Goal: Task Accomplishment & Management: Manage account settings

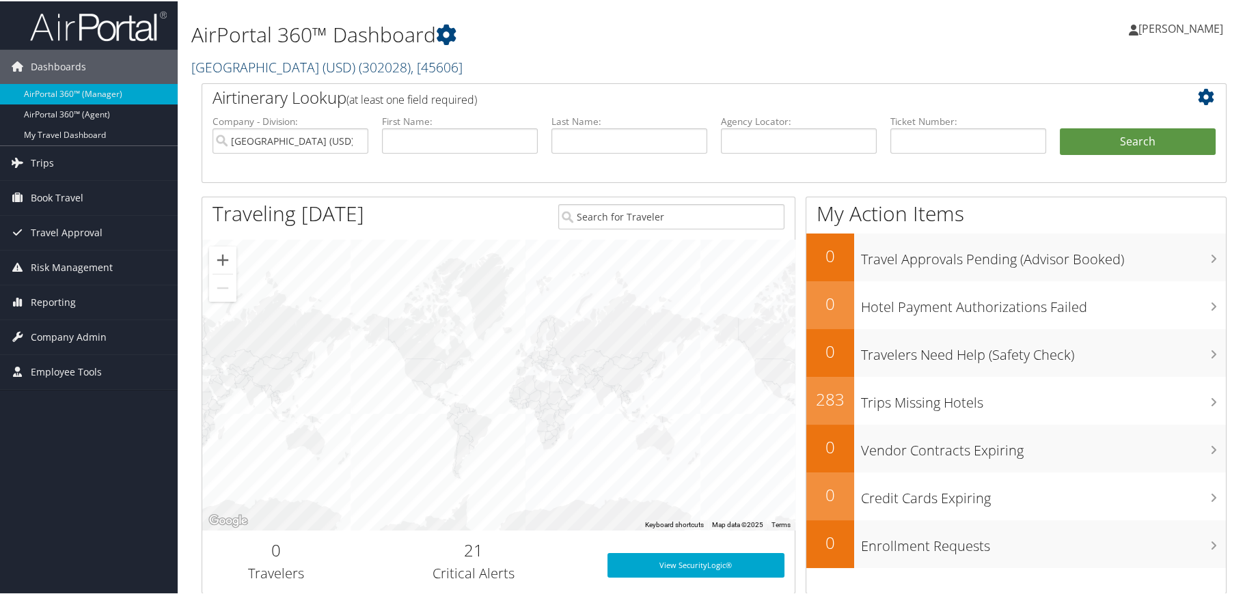
click at [377, 61] on span "( 302028 )" at bounding box center [385, 66] width 52 height 18
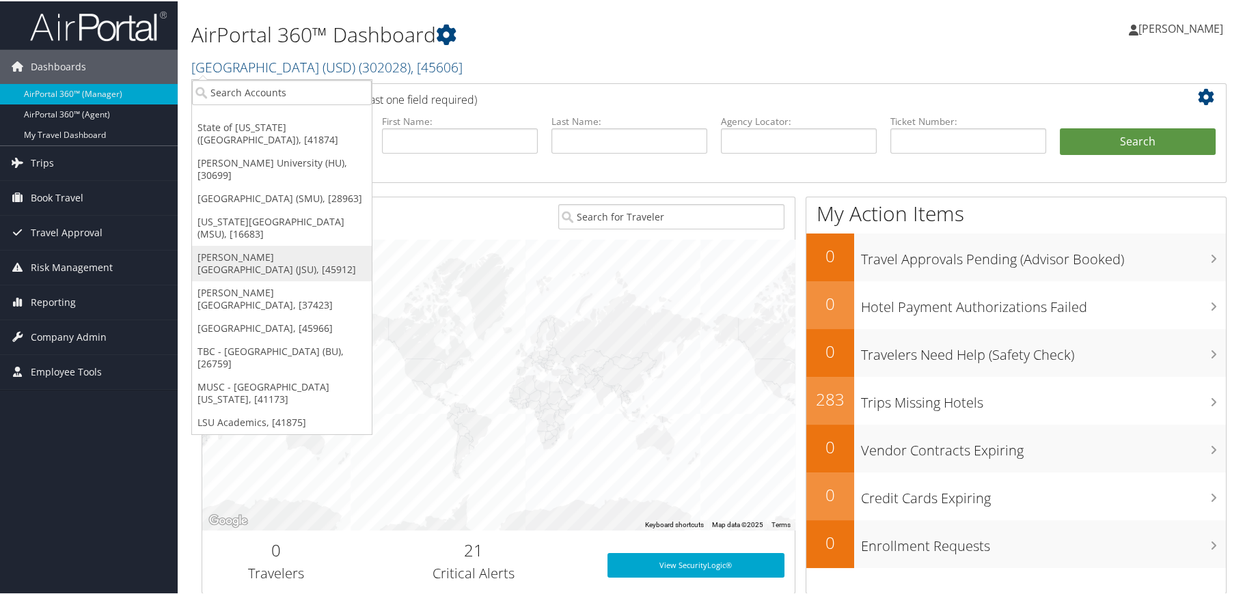
click at [251, 247] on link "[PERSON_NAME][GEOGRAPHIC_DATA] (JSU), [45912]" at bounding box center [282, 263] width 180 height 36
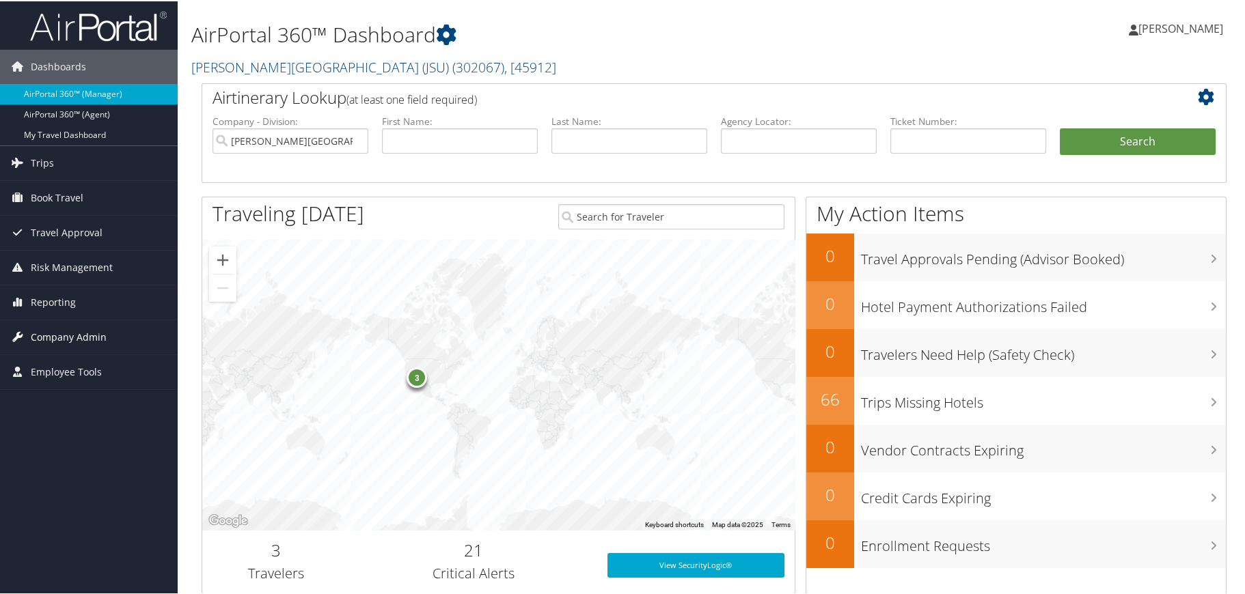
click at [66, 331] on span "Company Admin" at bounding box center [69, 336] width 76 height 34
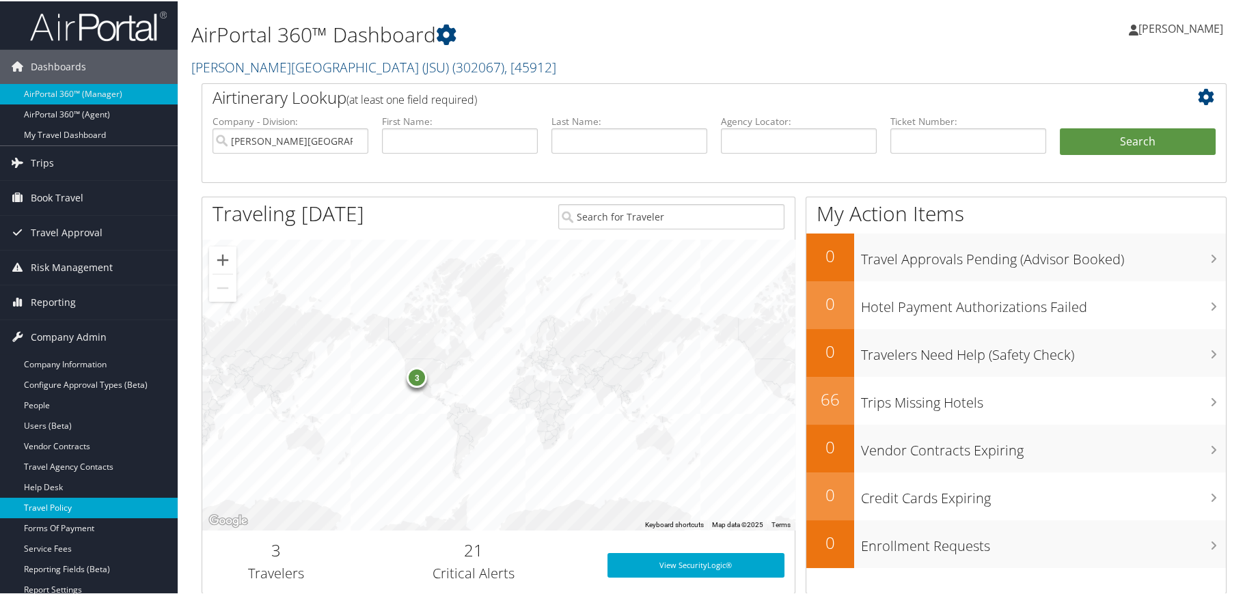
click at [47, 499] on link "Travel Policy" at bounding box center [89, 507] width 178 height 20
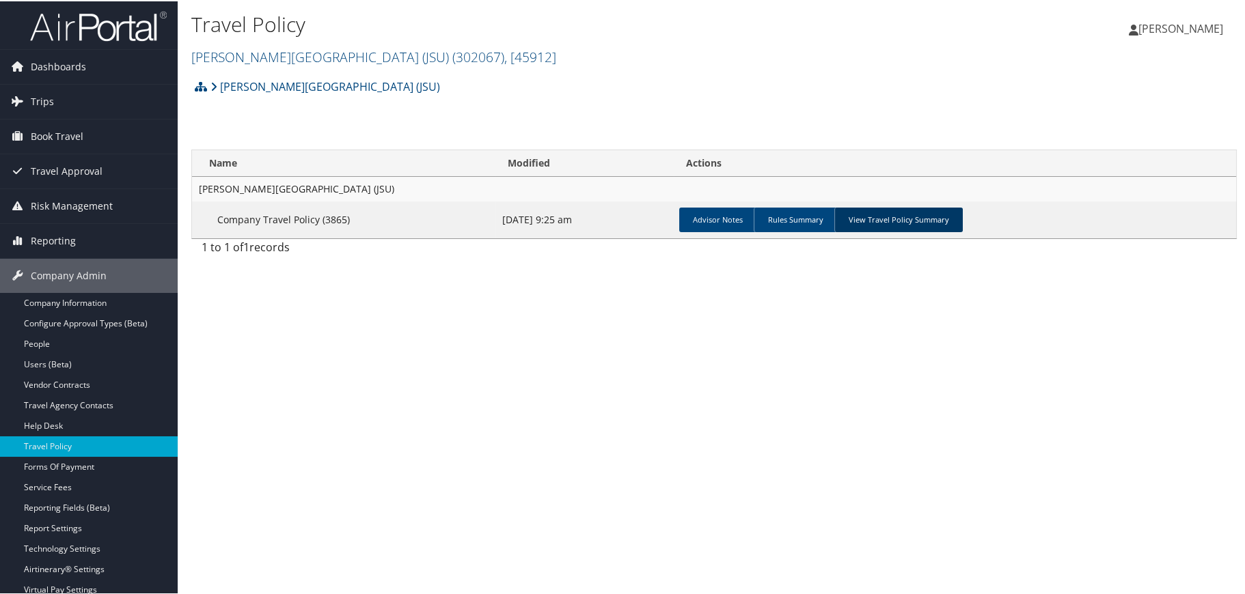
click at [895, 215] on link "View Travel Policy Summary" at bounding box center [898, 218] width 128 height 25
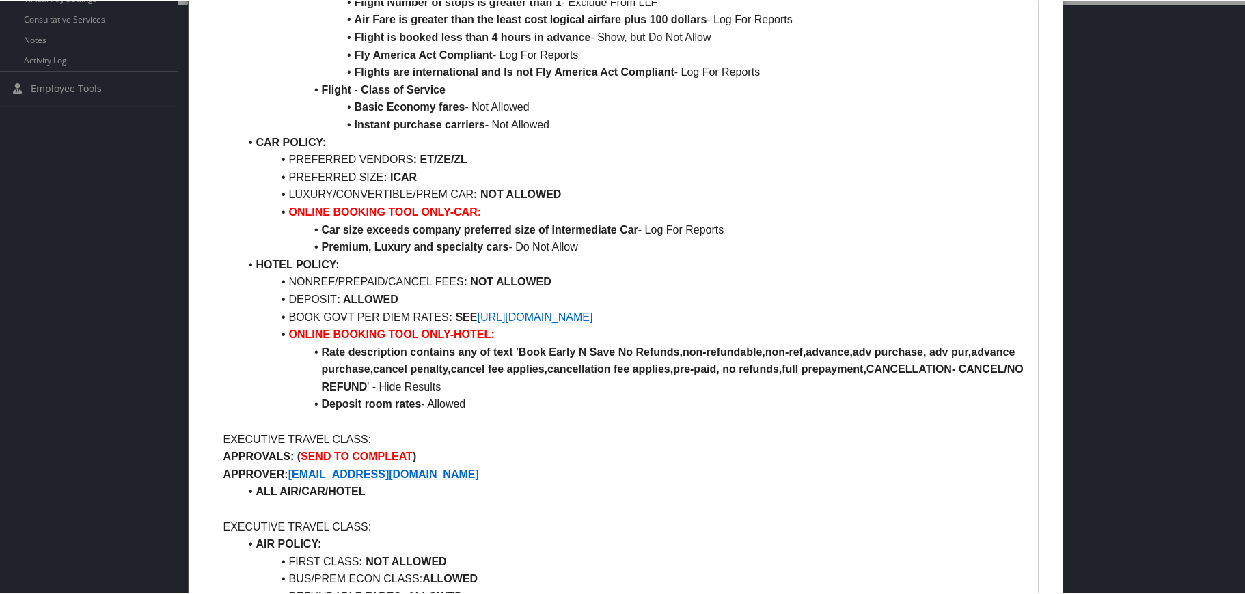
scroll to position [615, 0]
